Goal: Find specific page/section: Find specific page/section

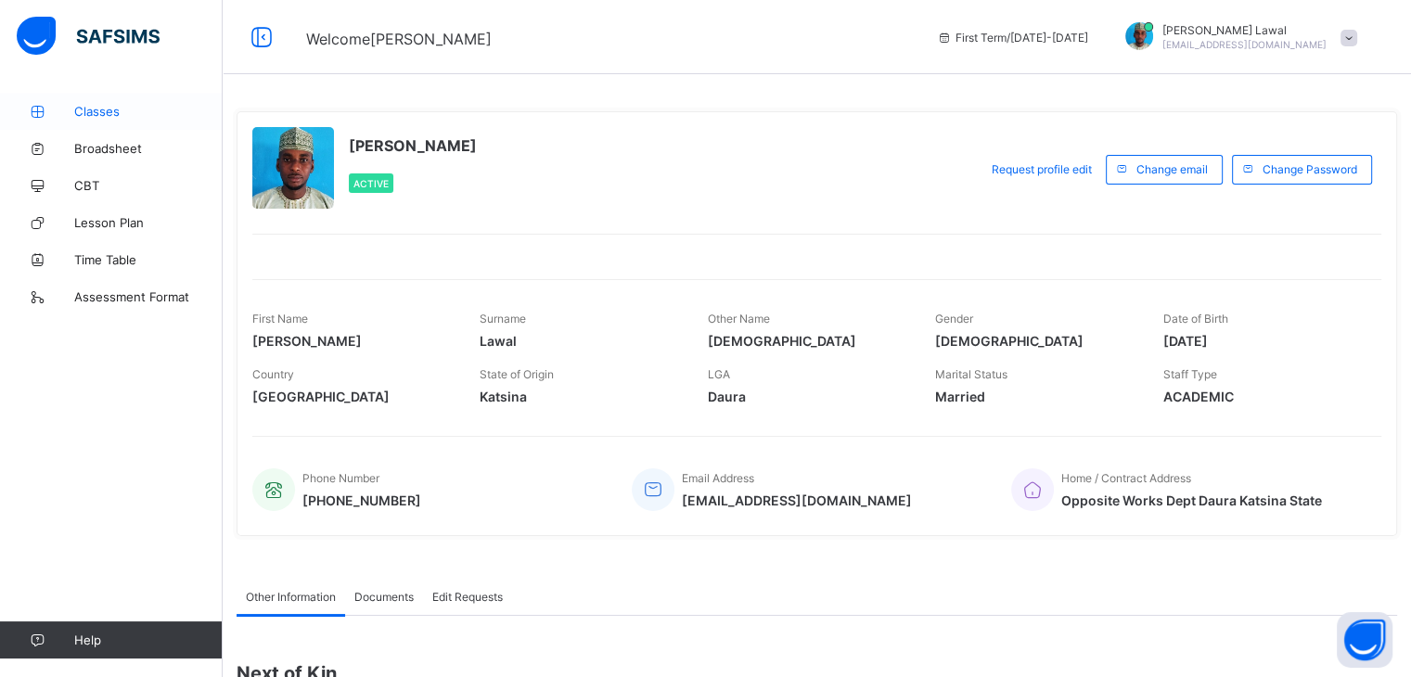
click at [77, 111] on span "Classes" at bounding box center [148, 111] width 148 height 15
